Goal: Use online tool/utility

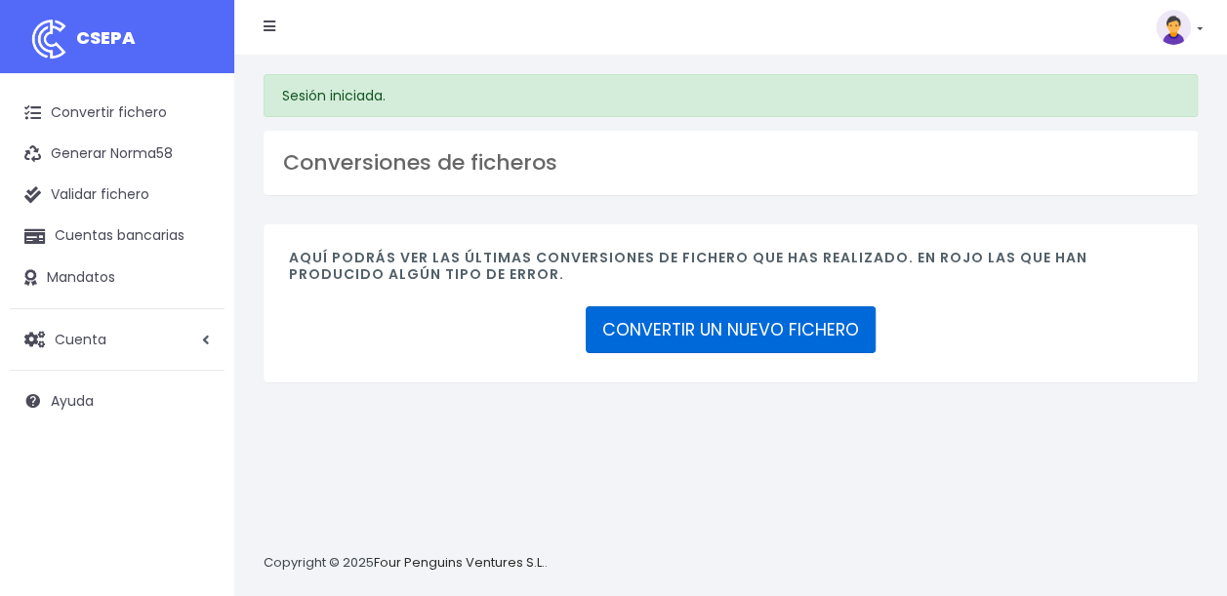
click at [751, 325] on link "CONVERTIR UN NUEVO FICHERO" at bounding box center [730, 329] width 290 height 47
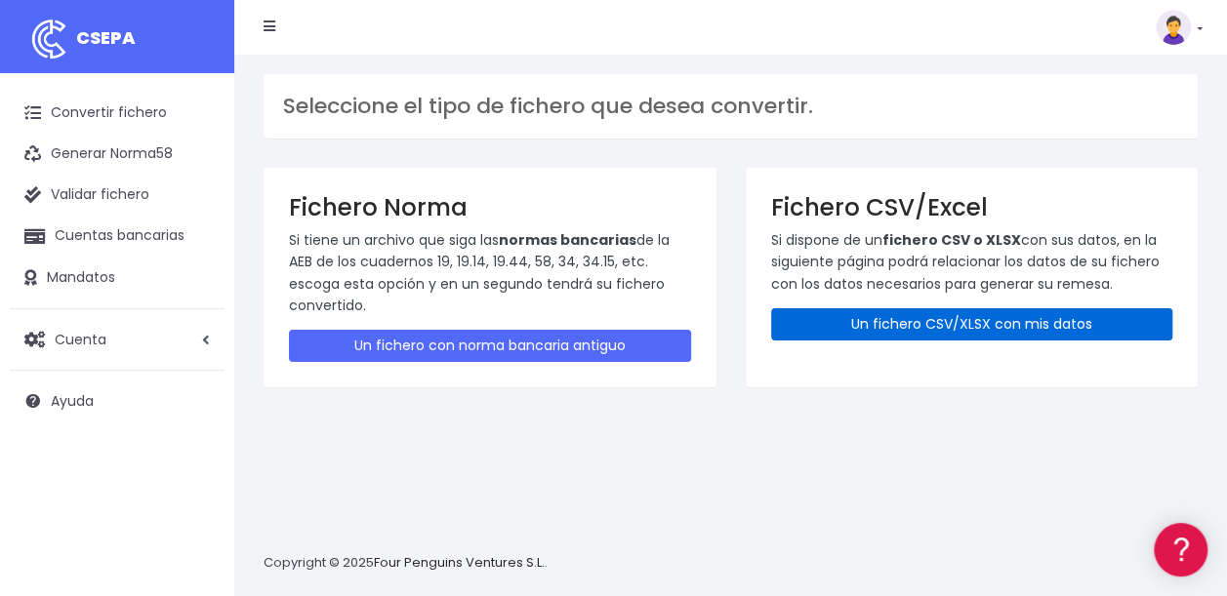
click at [927, 324] on link "Un fichero CSV/XLSX con mis datos" at bounding box center [972, 324] width 402 height 32
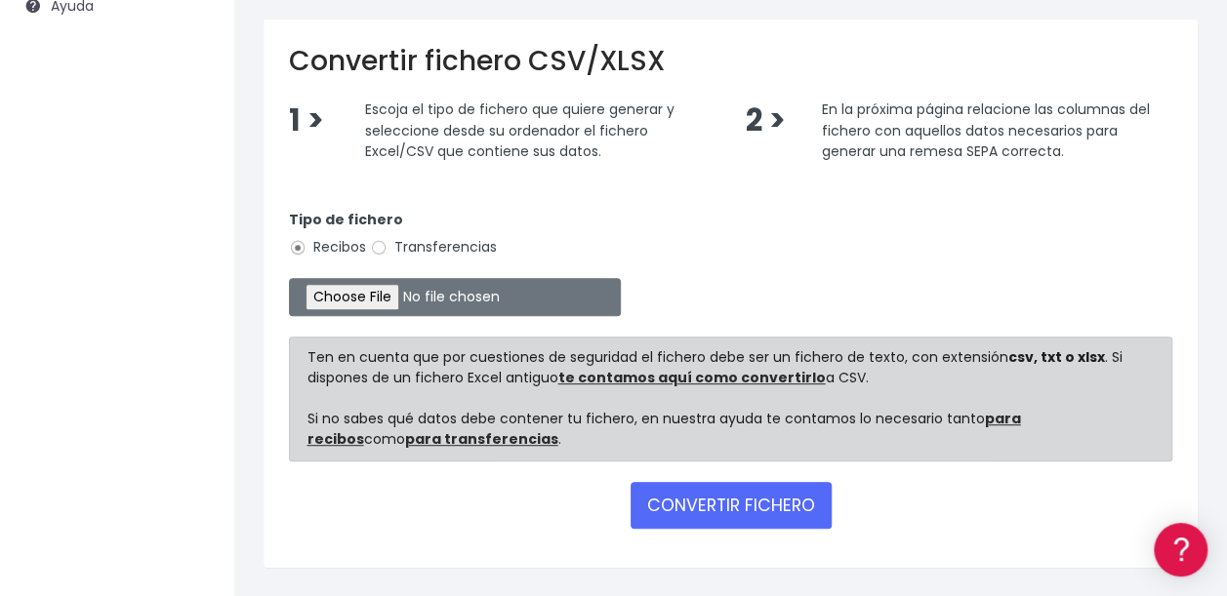
scroll to position [396, 0]
click at [389, 248] on label "Transferencias" at bounding box center [433, 246] width 127 height 20
click at [387, 248] on input "Transferencias" at bounding box center [379, 247] width 18 height 18
radio input "true"
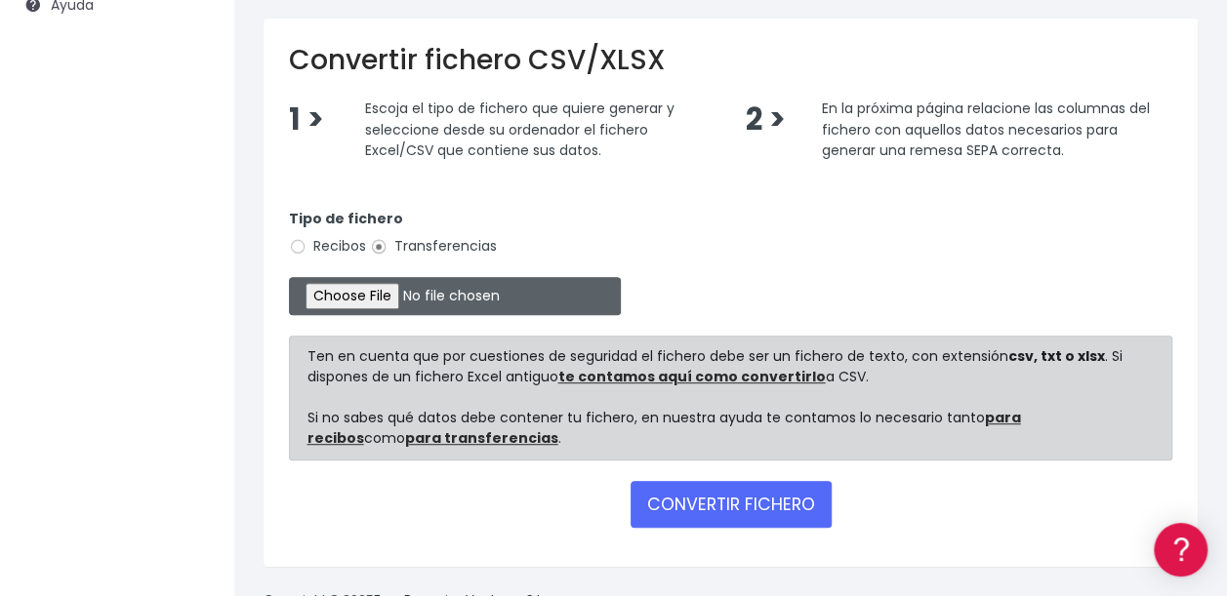
click at [365, 300] on input "file" at bounding box center [455, 296] width 332 height 38
type input "C:\fakepath\08 Pagos ibercaja DIETAS.xlsx"
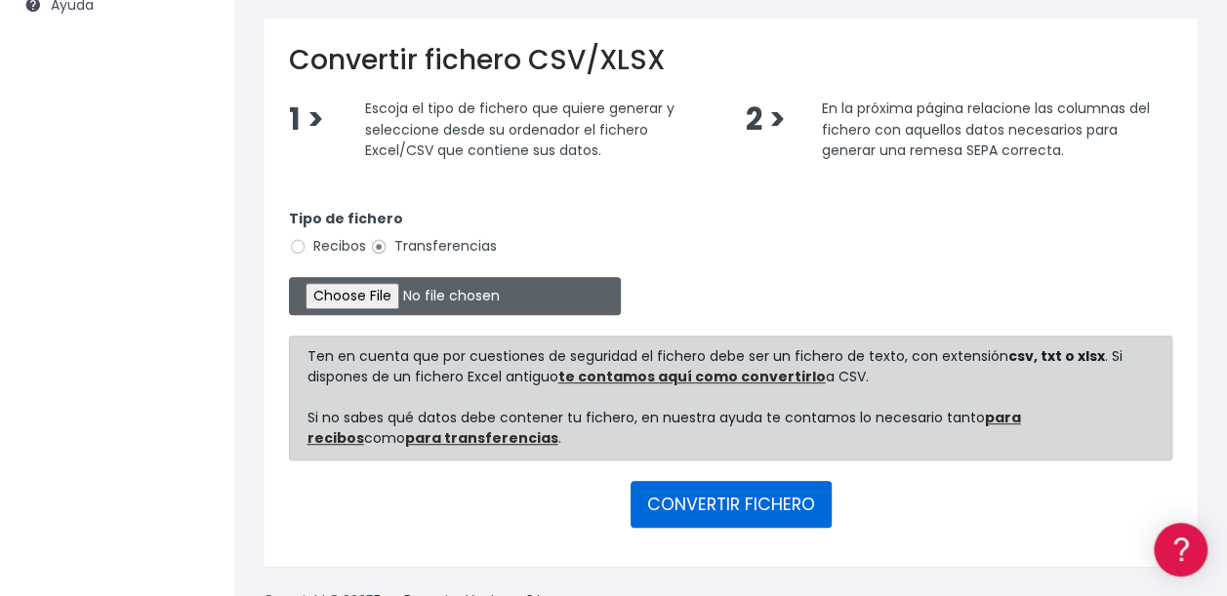
scroll to position [449, 0]
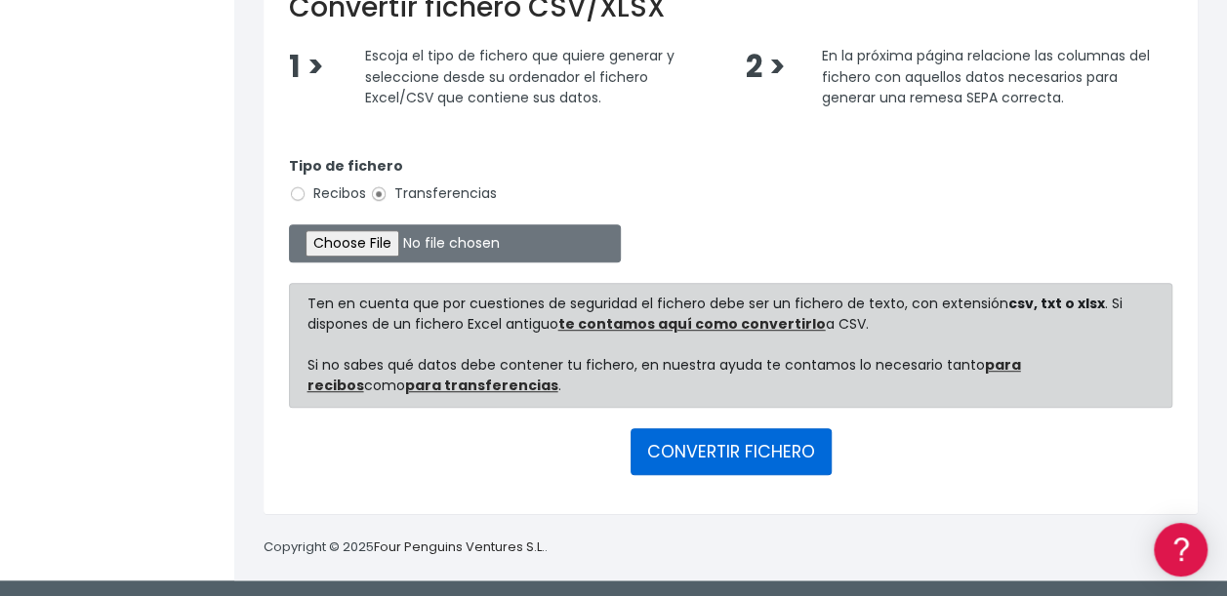
click at [736, 454] on button "CONVERTIR FICHERO" at bounding box center [730, 451] width 201 height 47
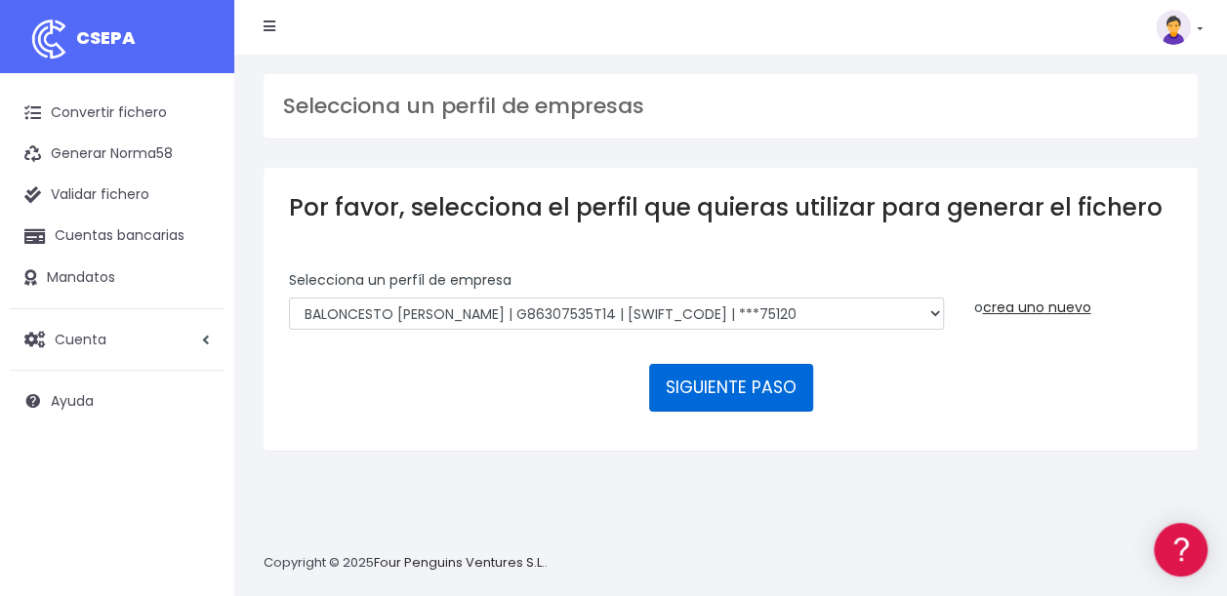
click at [738, 394] on button "SIGUIENTE PASO" at bounding box center [731, 387] width 164 height 47
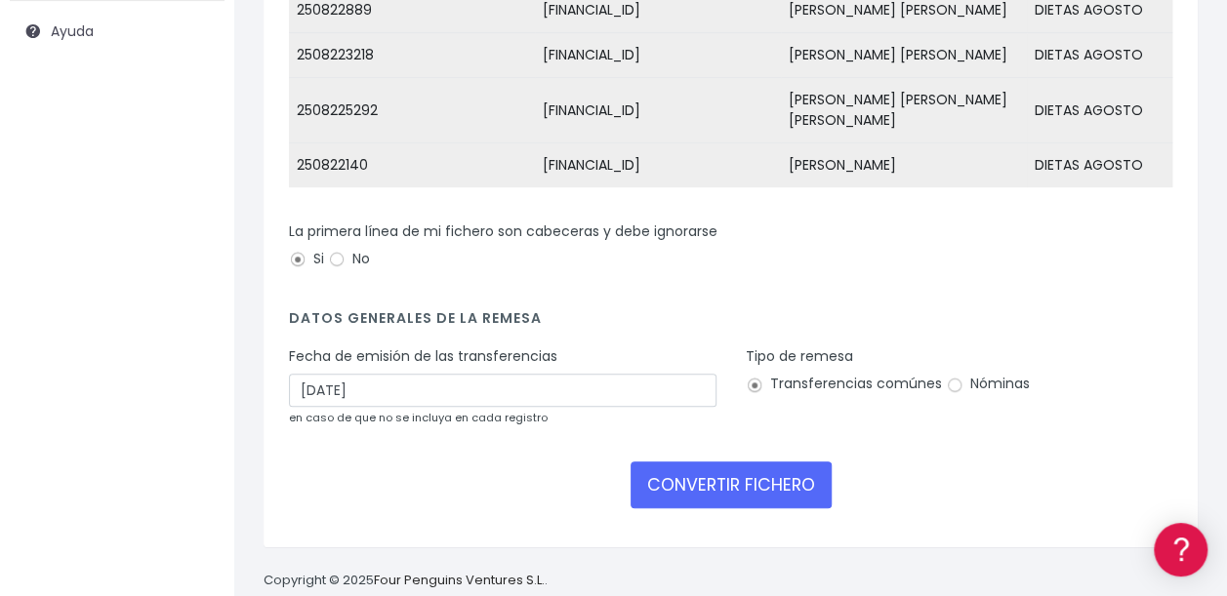
scroll to position [386, 0]
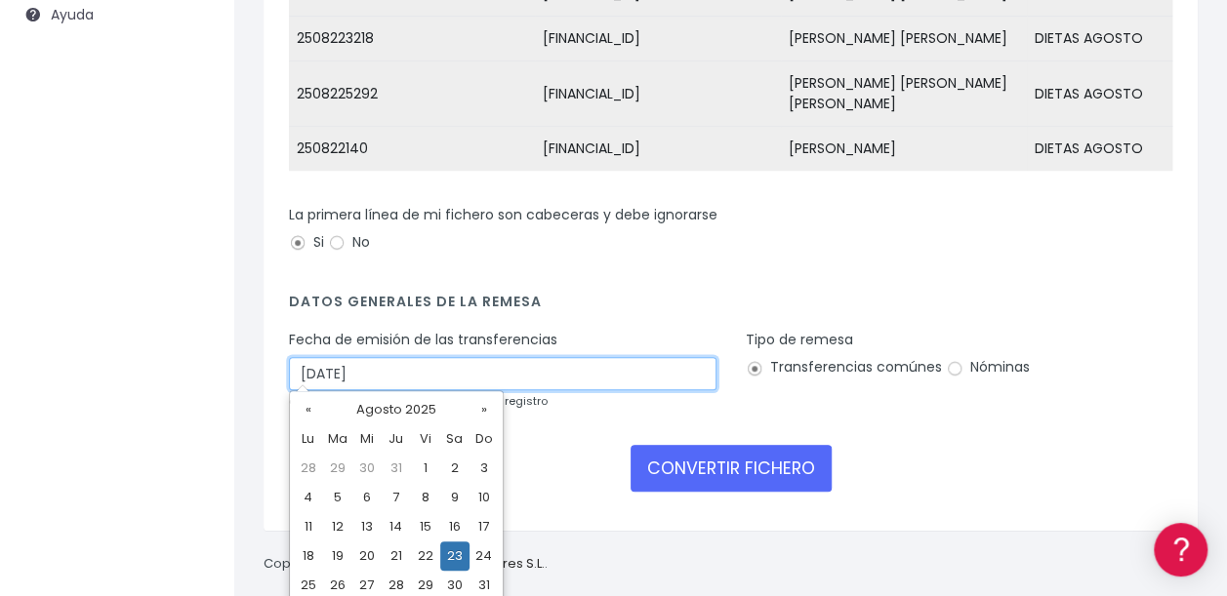
click at [314, 361] on input "23/08/2025" at bounding box center [502, 373] width 427 height 33
type input "28/08/2025"
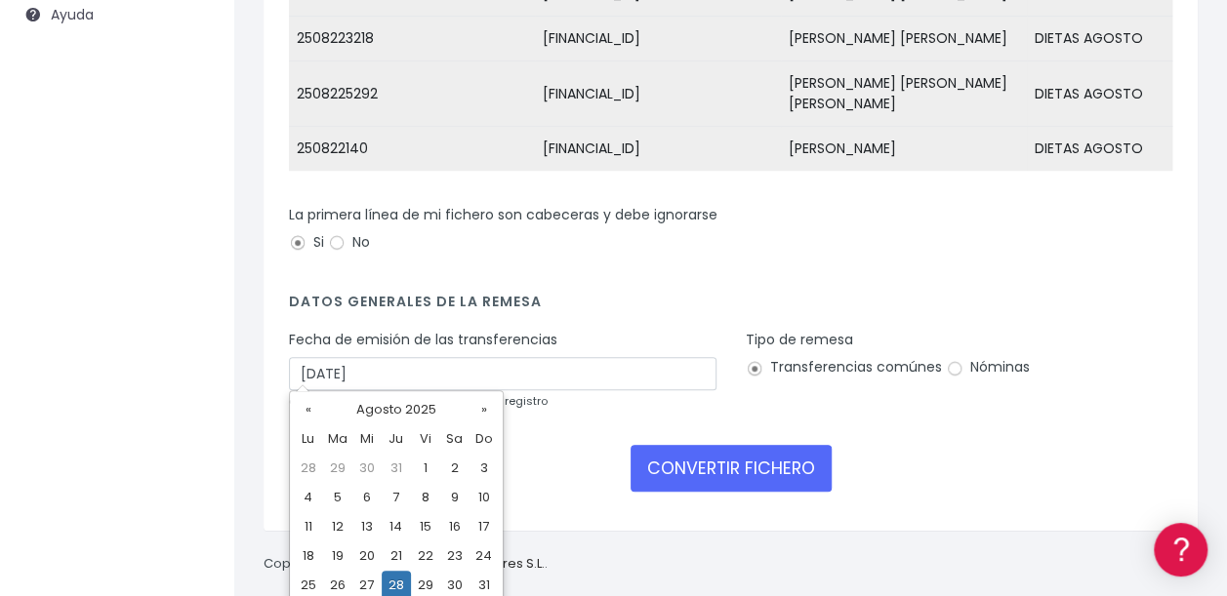
click at [391, 585] on td "28" at bounding box center [396, 585] width 29 height 29
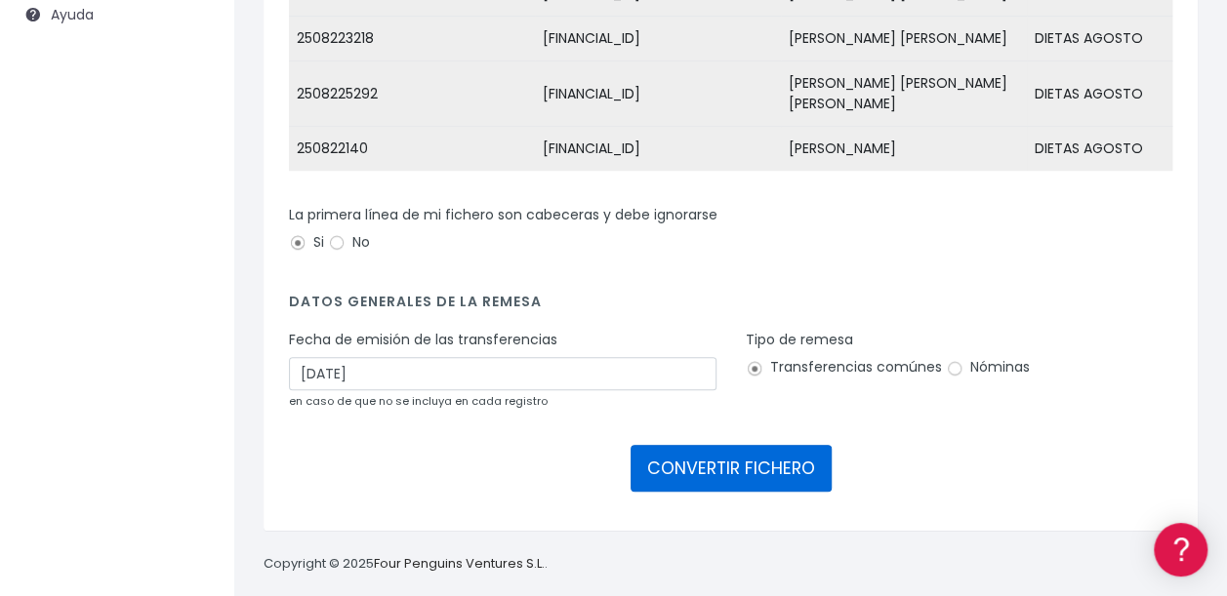
click at [743, 461] on button "CONVERTIR FICHERO" at bounding box center [730, 468] width 201 height 47
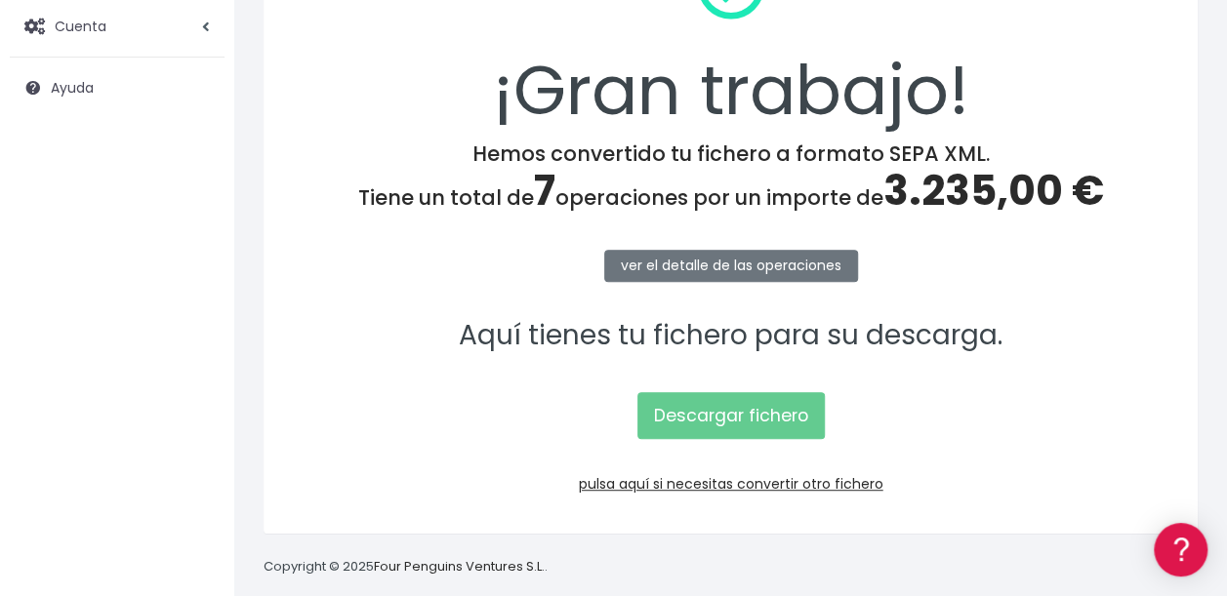
scroll to position [334, 0]
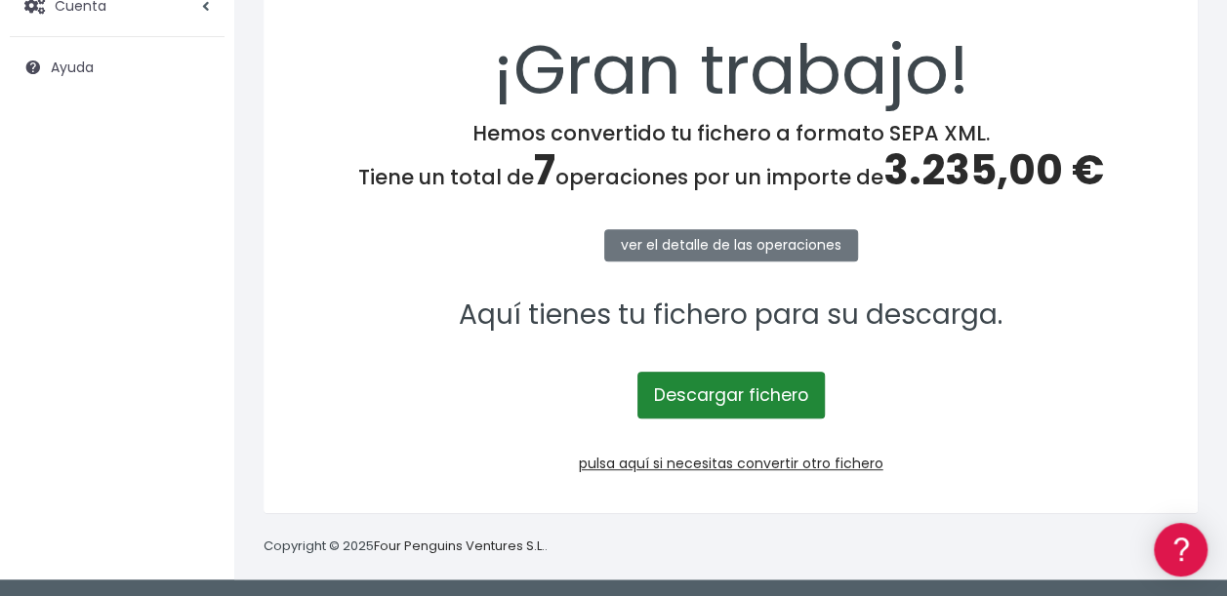
click at [733, 391] on link "Descargar fichero" at bounding box center [730, 395] width 187 height 47
